Goal: Navigation & Orientation: Go to known website

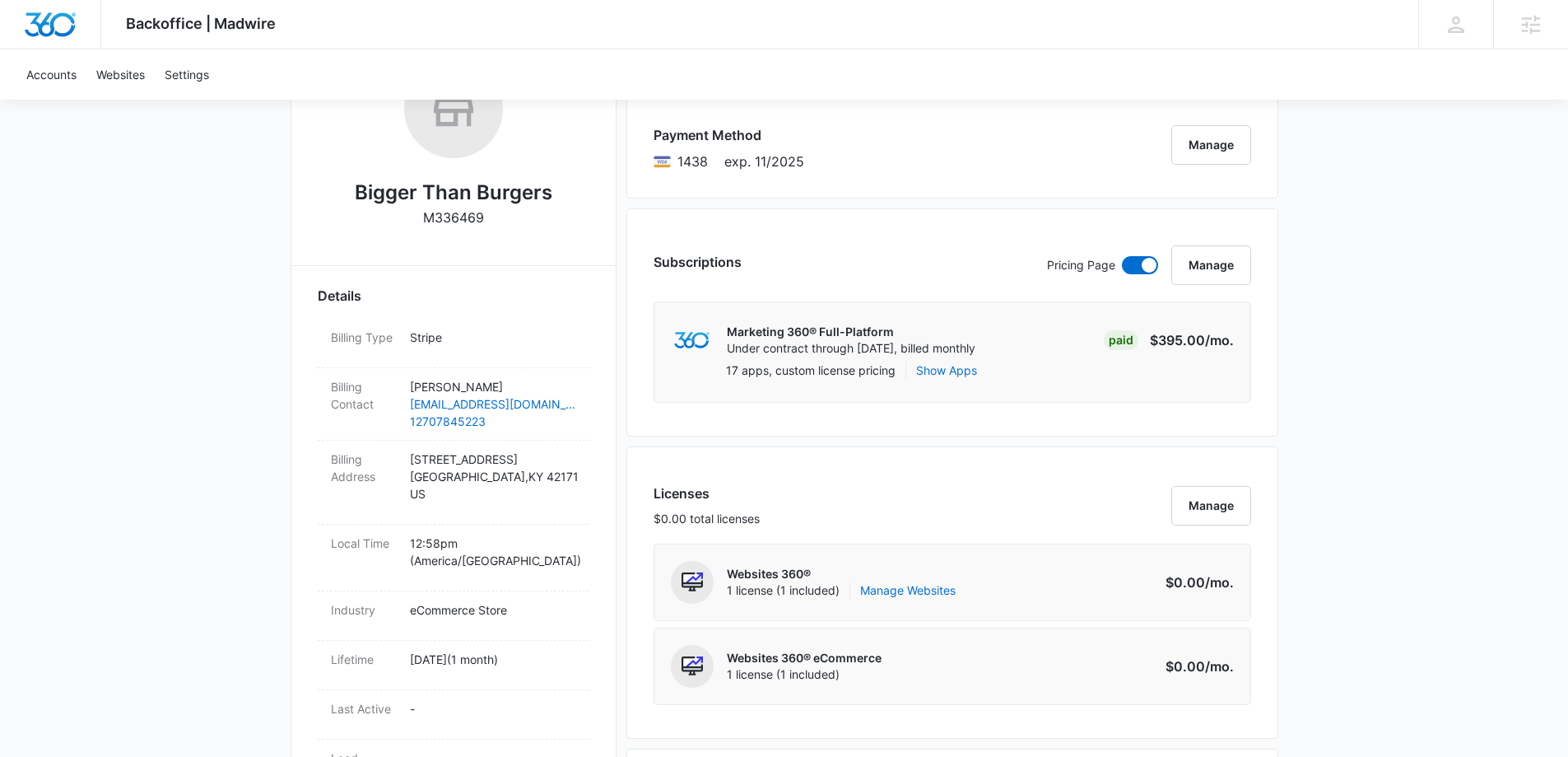
scroll to position [321, 0]
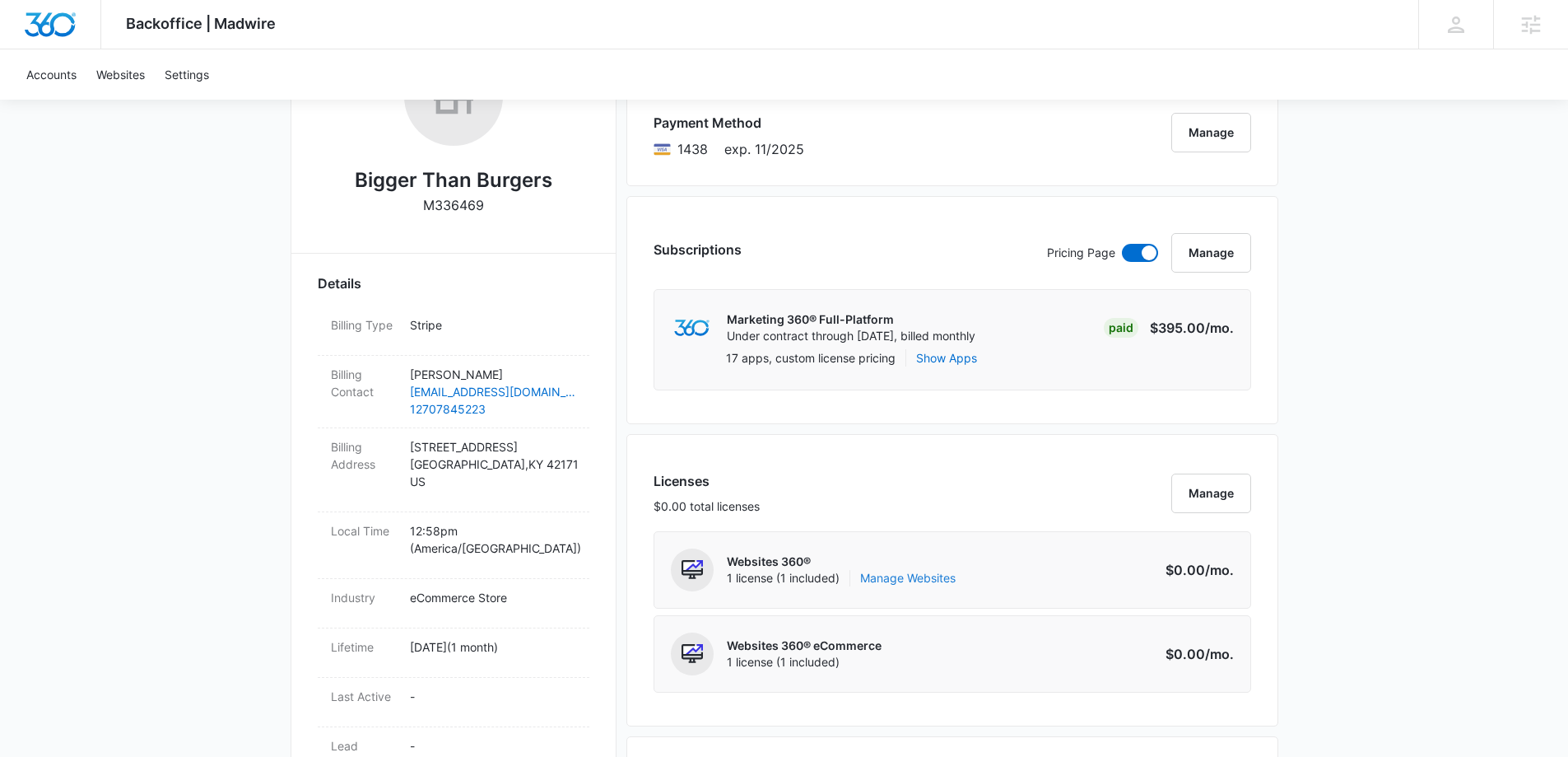
click at [931, 578] on link "Manage Websites" at bounding box center [909, 578] width 96 height 17
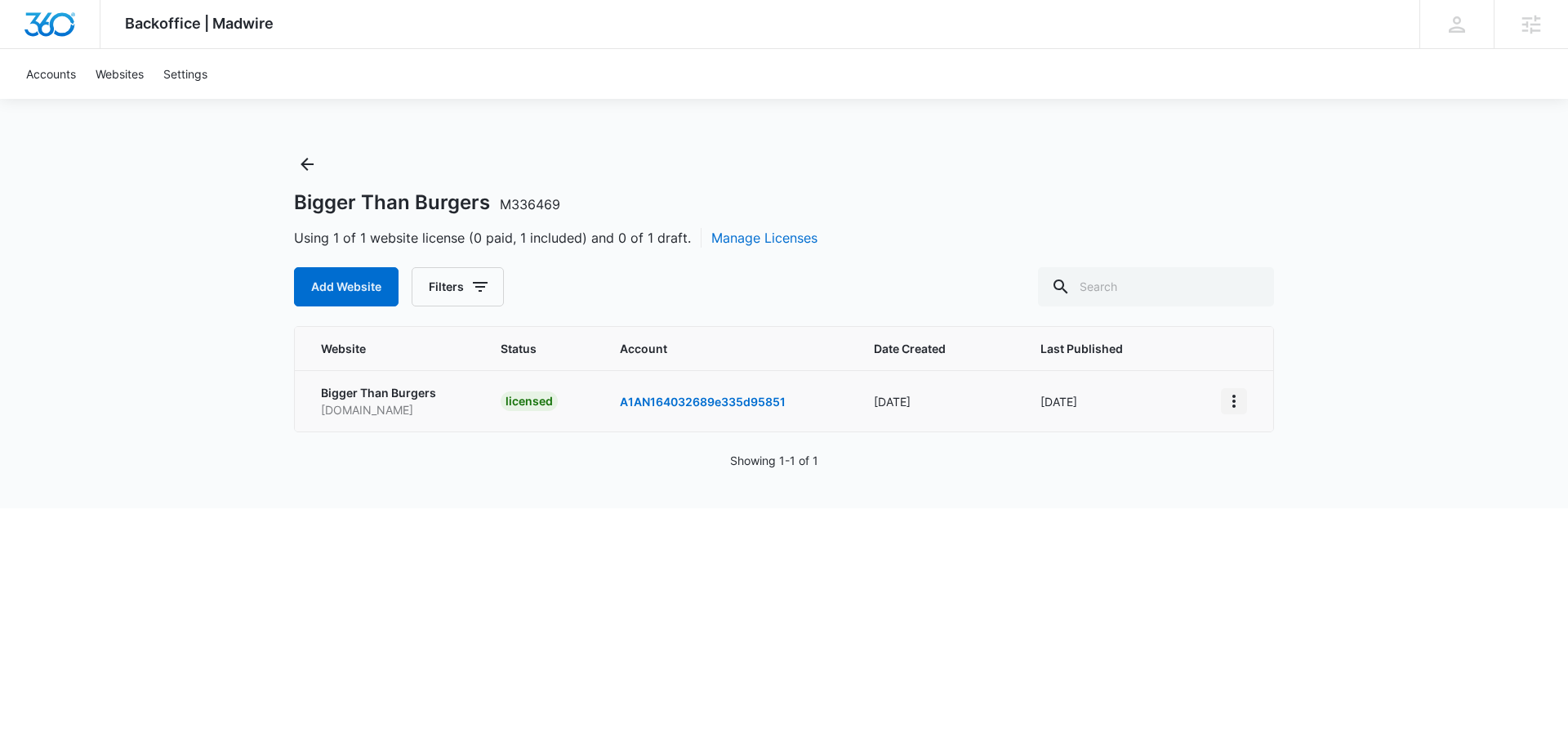
click at [1232, 402] on icon "View More" at bounding box center [1234, 401] width 20 height 20
click at [1291, 493] on link "Visit Website" at bounding box center [1274, 495] width 67 height 14
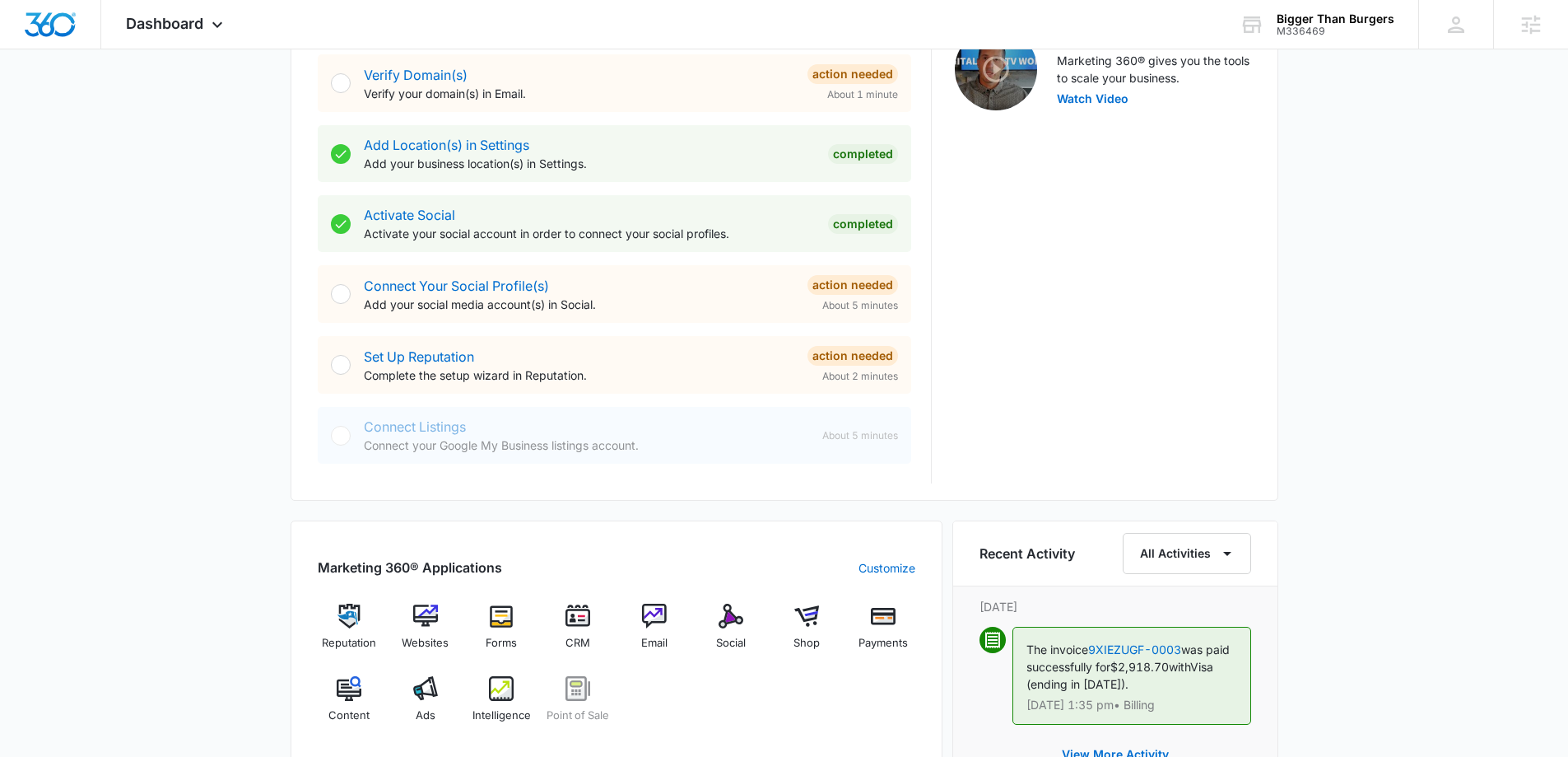
scroll to position [997, 0]
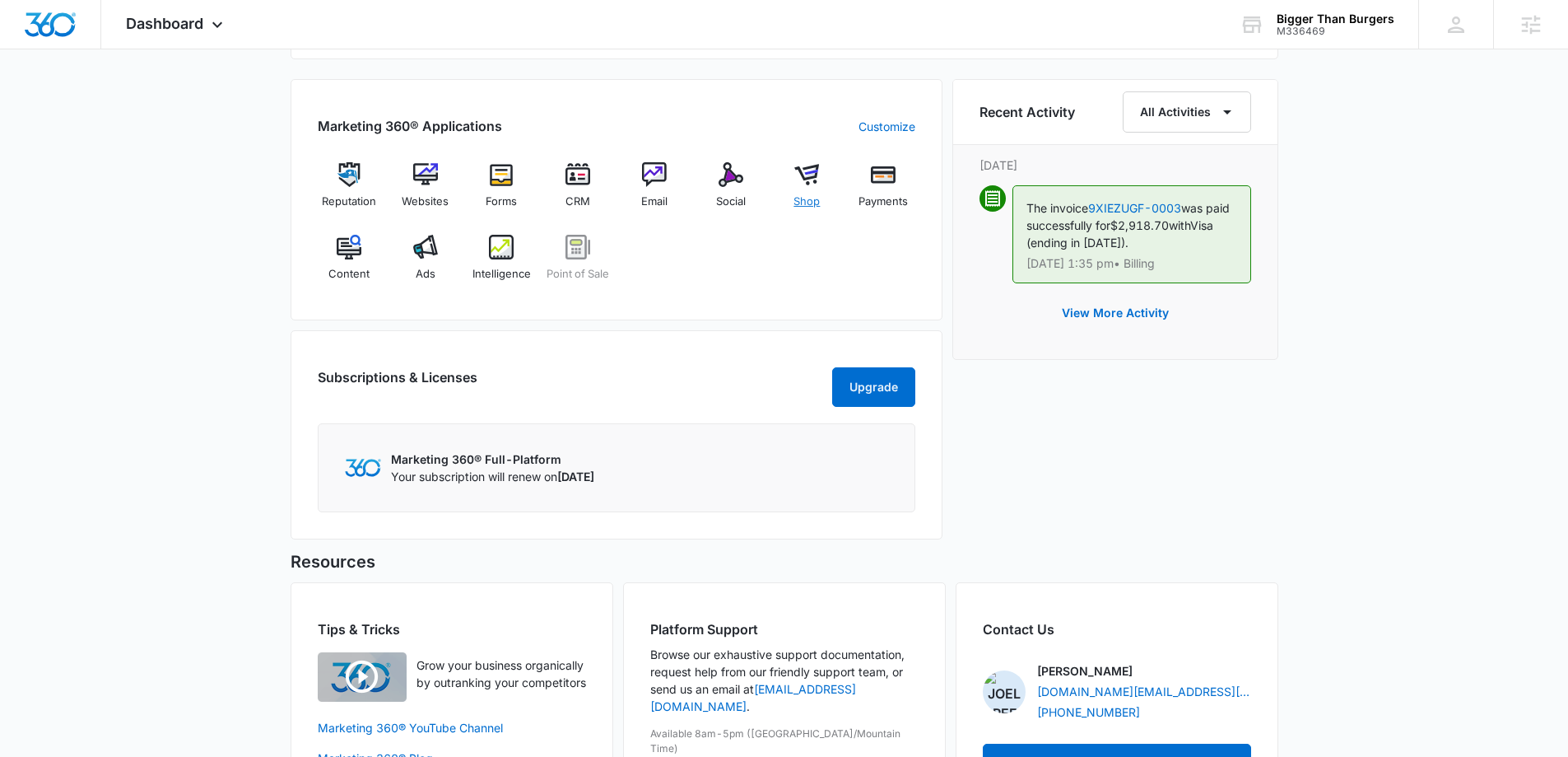
click at [809, 178] on img at bounding box center [807, 174] width 24 height 24
